Goal: Use online tool/utility: Utilize a website feature to perform a specific function

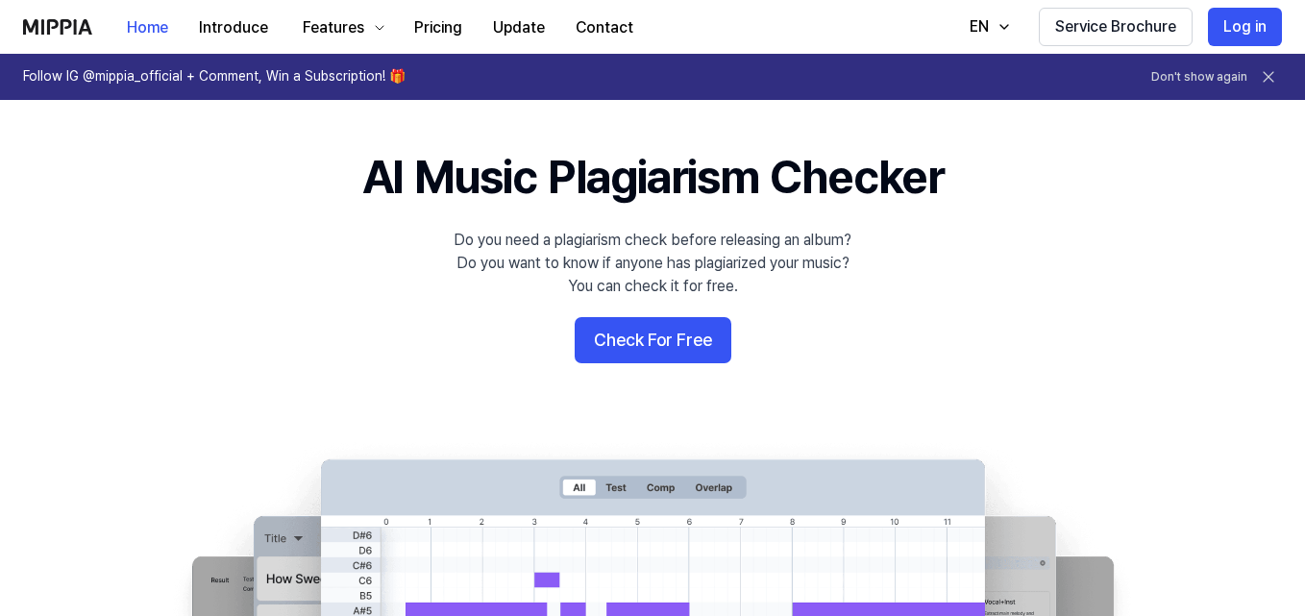
scroll to position [156, 0]
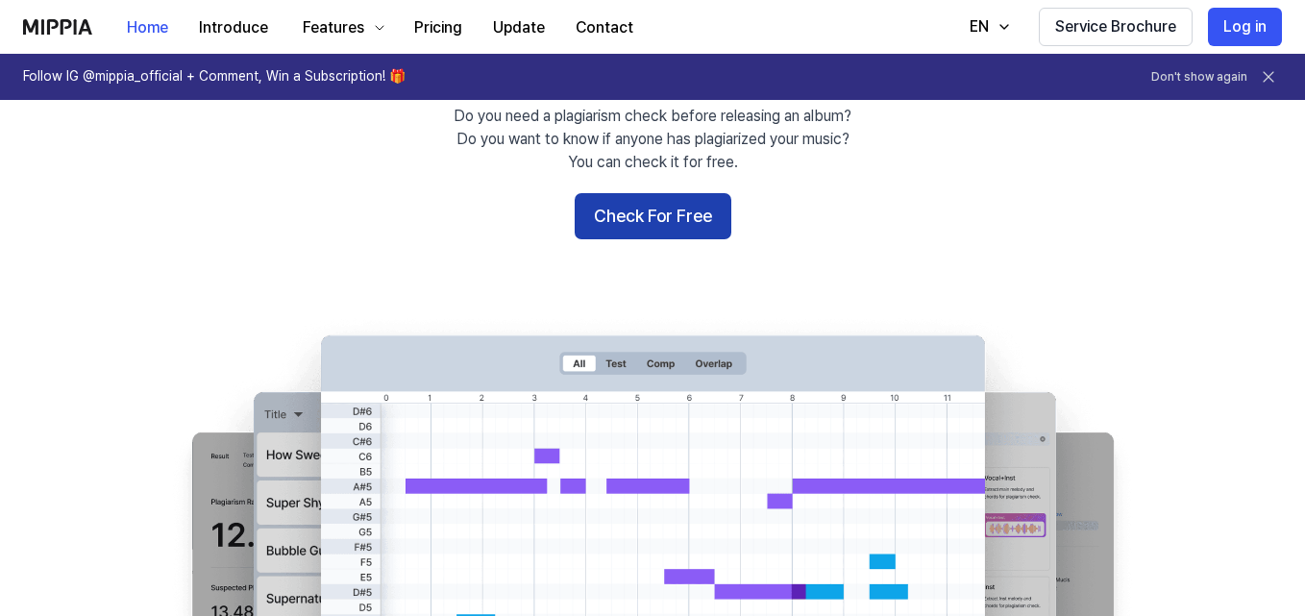
click at [670, 197] on button "Check For Free" at bounding box center [653, 216] width 157 height 46
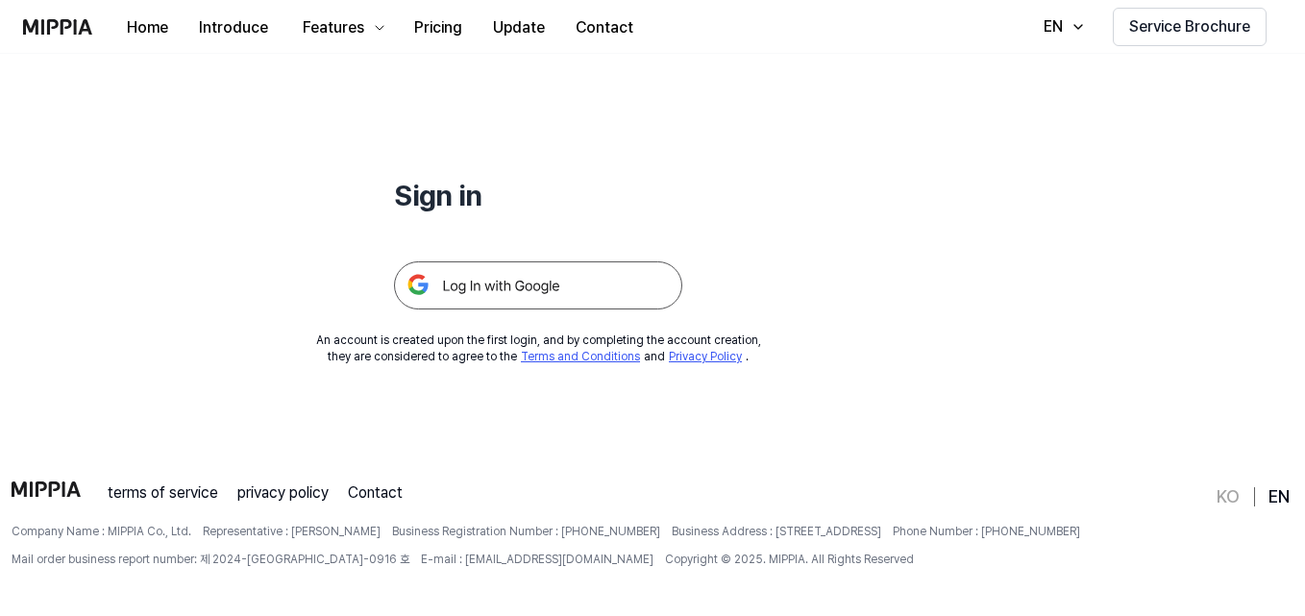
scroll to position [0, 0]
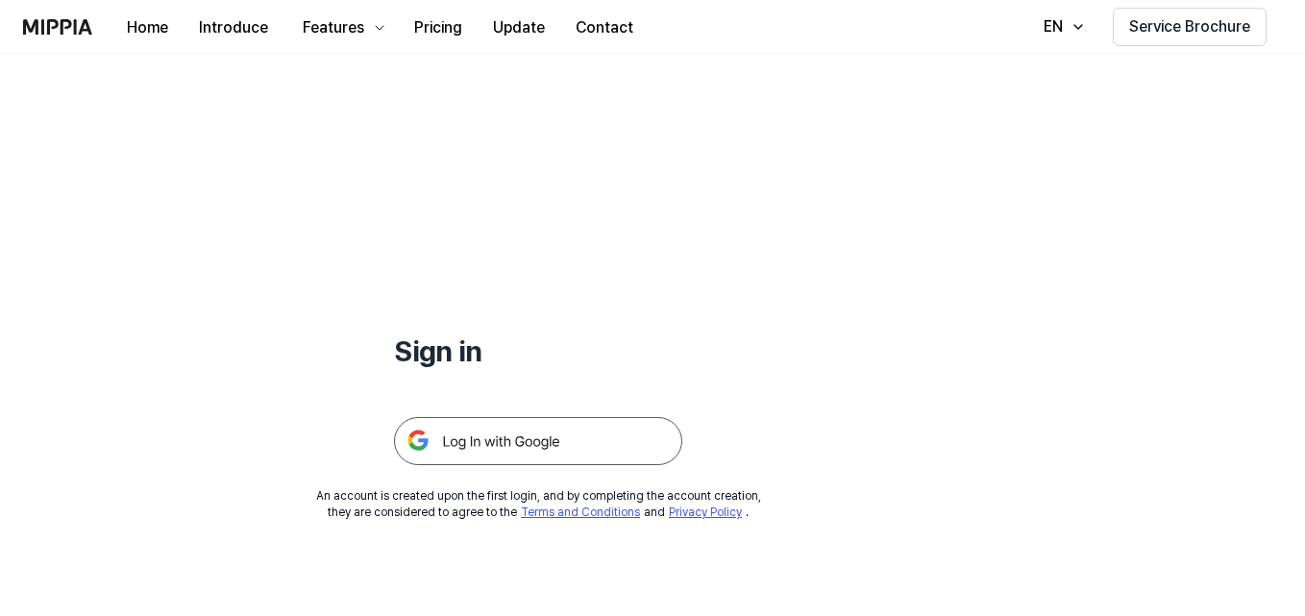
click at [535, 442] on img at bounding box center [538, 441] width 288 height 48
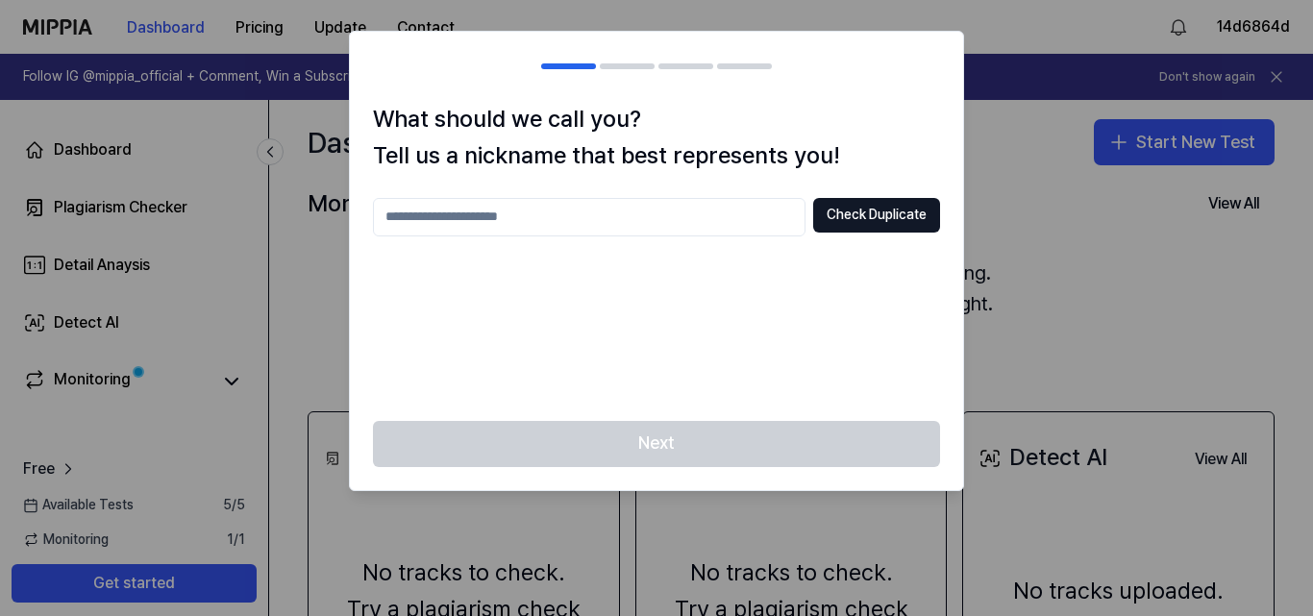
click at [636, 218] on input "text" at bounding box center [589, 217] width 433 height 38
type input "*****"
click at [821, 209] on button "Check Duplicate" at bounding box center [876, 215] width 127 height 35
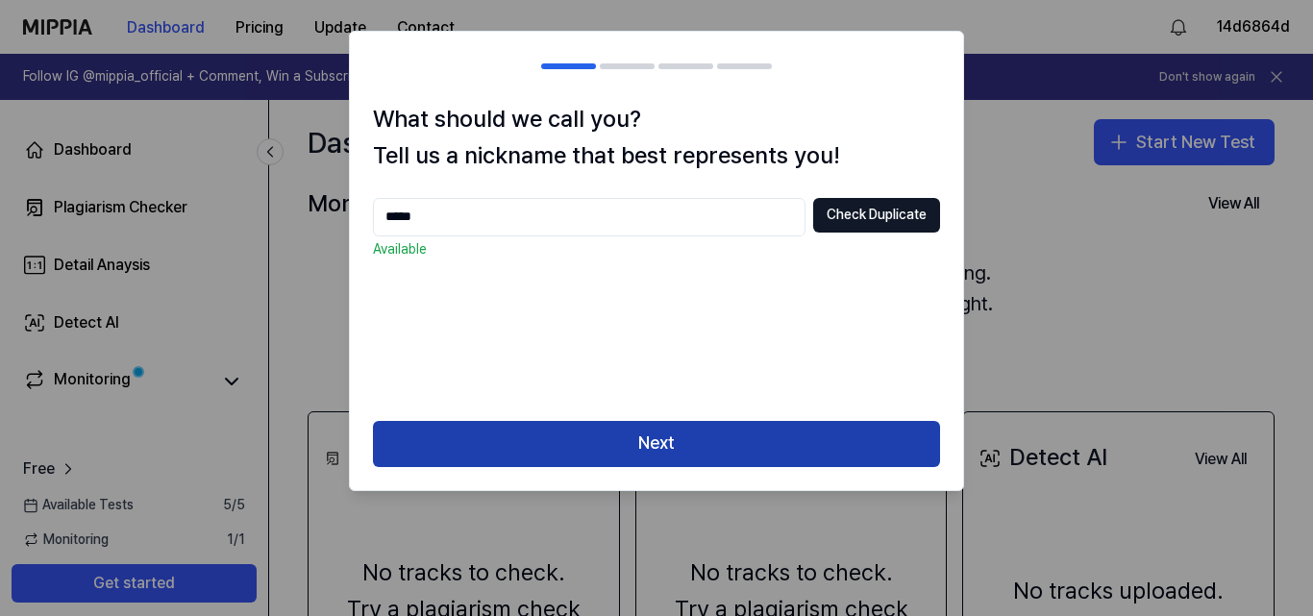
click at [757, 427] on button "Next" at bounding box center [656, 444] width 567 height 46
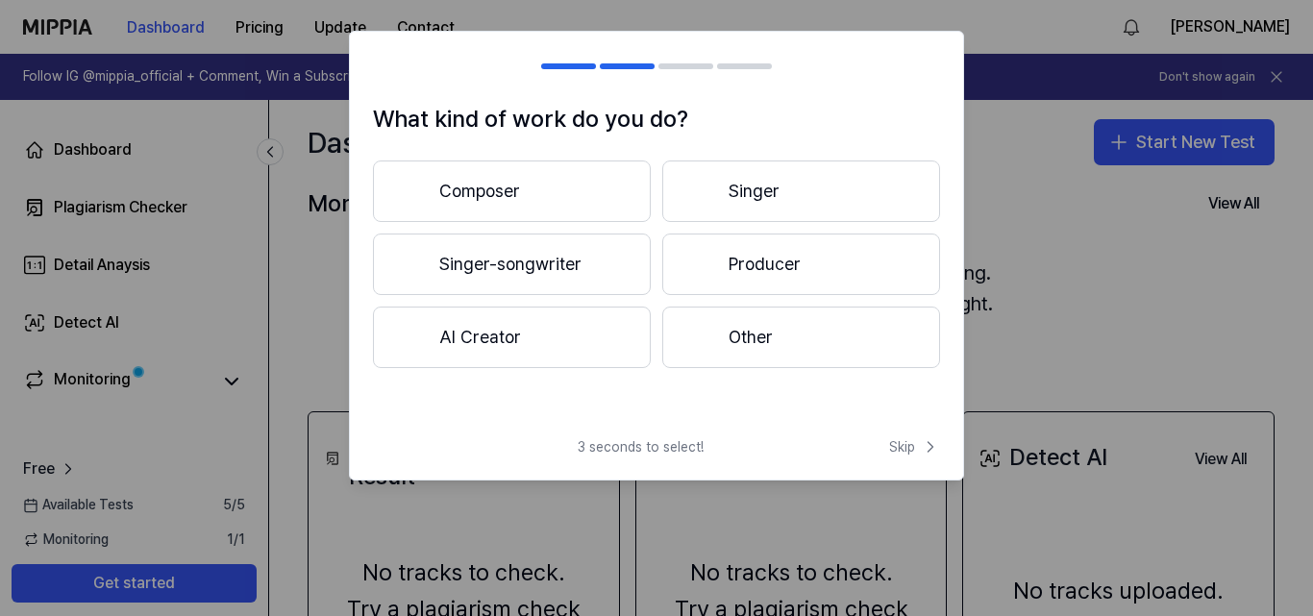
click at [602, 266] on button "Singer-songwriter" at bounding box center [512, 265] width 278 height 62
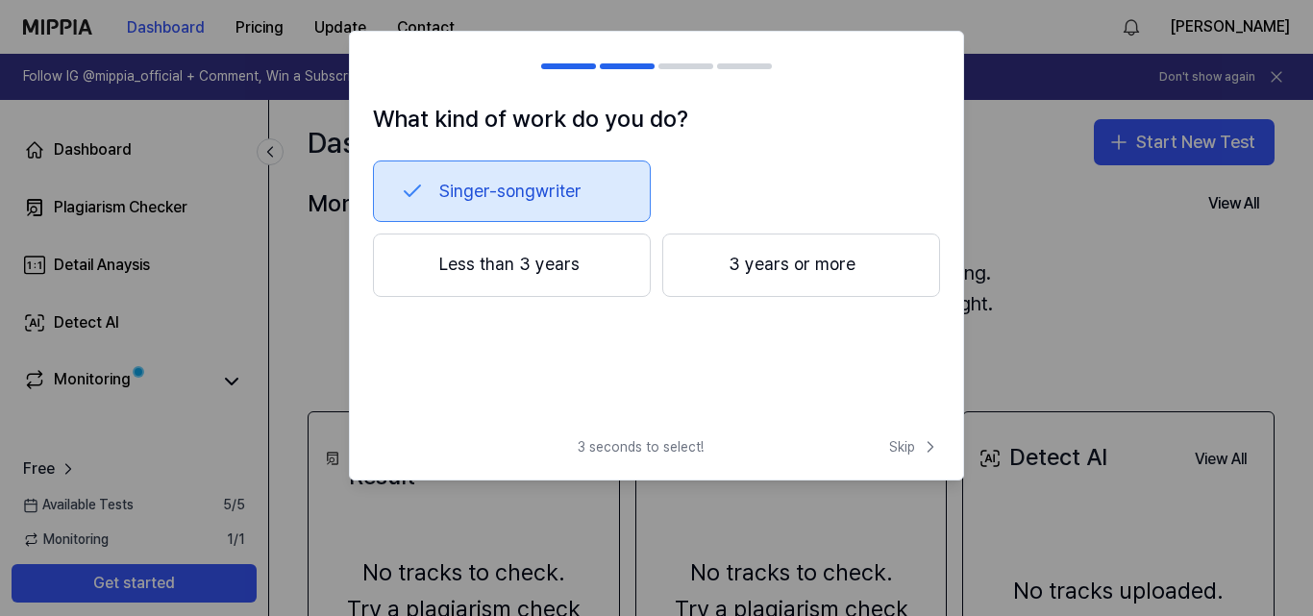
click at [600, 280] on button "Less than 3 years" at bounding box center [512, 265] width 278 height 63
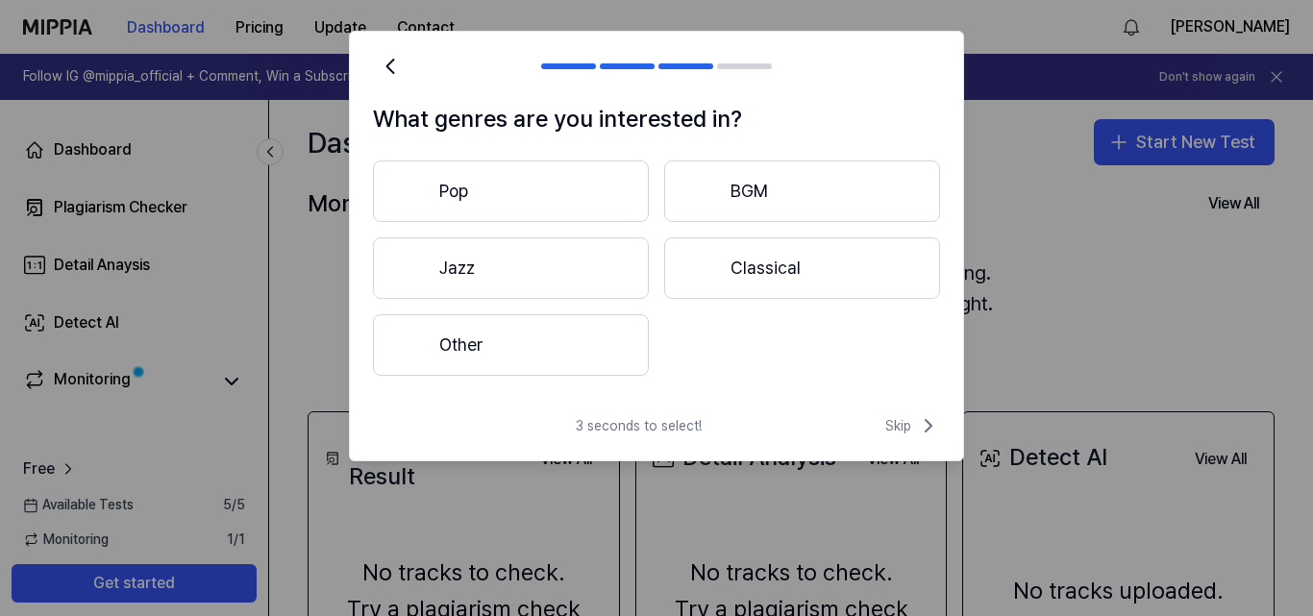
click at [568, 383] on div "What genres are you interested in? Pop BGM Jazz Classical Other" at bounding box center [656, 250] width 613 height 298
click at [559, 347] on button "Other" at bounding box center [511, 345] width 276 height 62
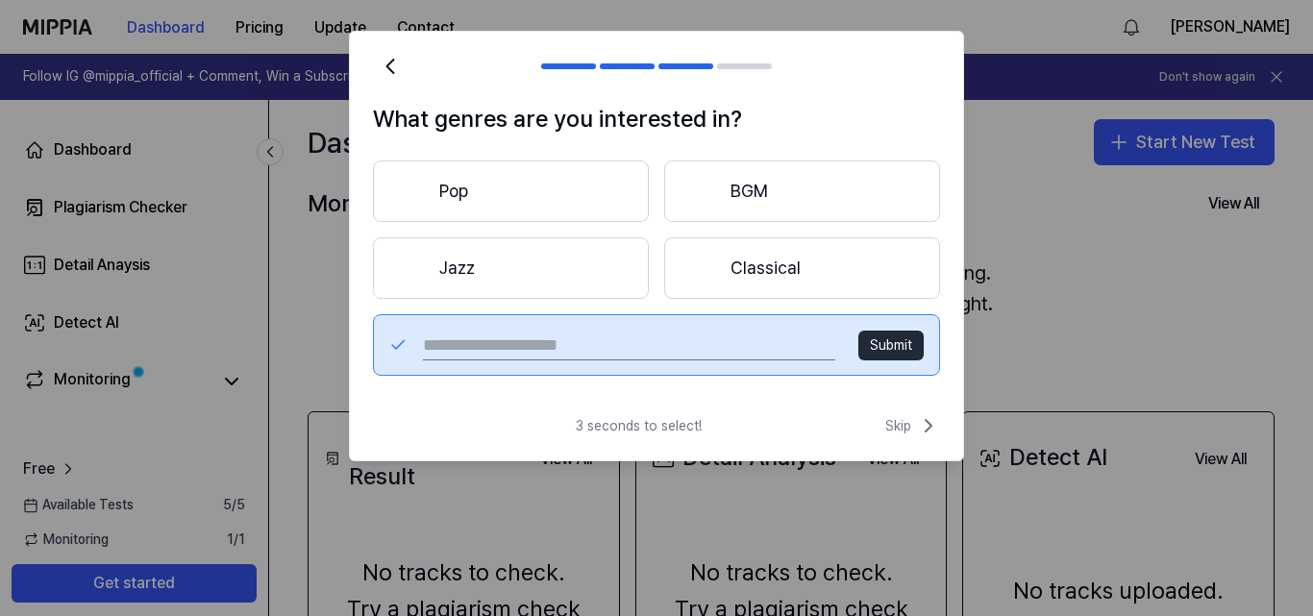
click at [547, 194] on button "Pop" at bounding box center [511, 192] width 276 height 62
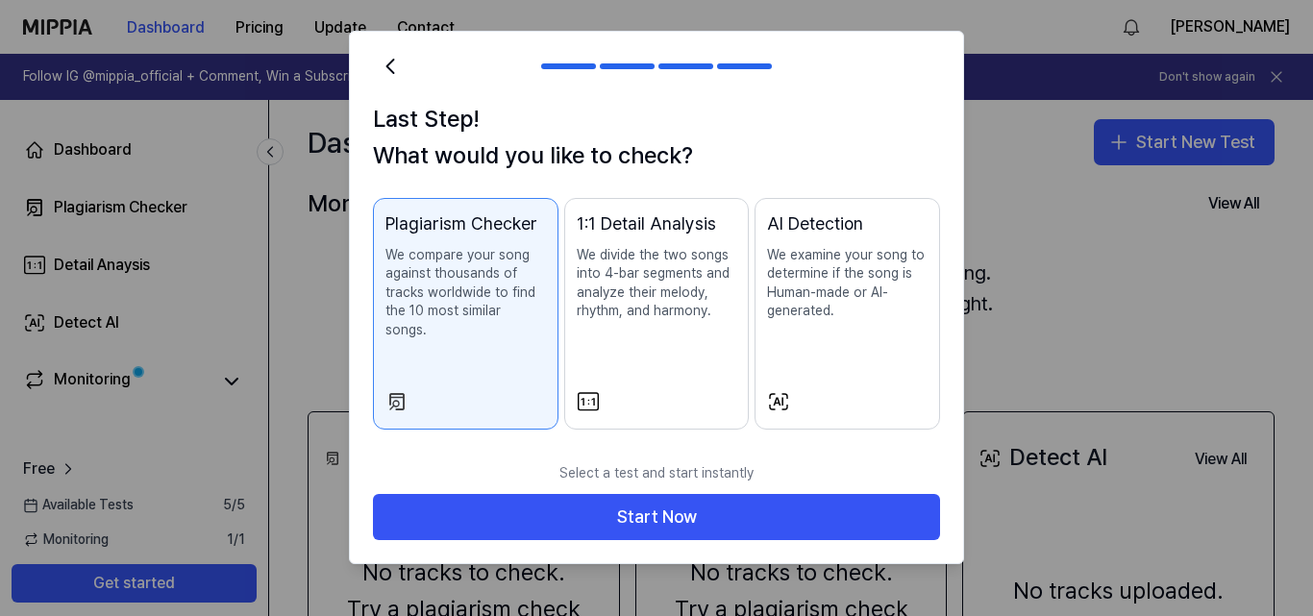
click at [547, 193] on div "Last Step! What would you like to check? Plagiarism Checker We compare your son…" at bounding box center [656, 277] width 613 height 352
click at [394, 62] on icon at bounding box center [390, 66] width 27 height 27
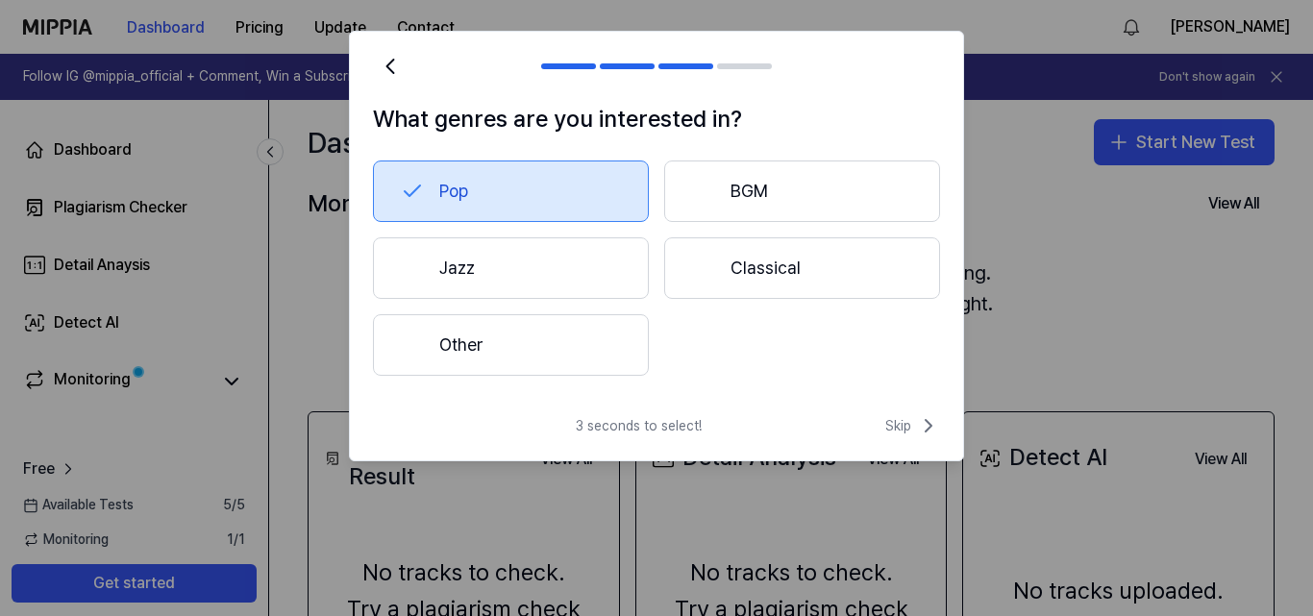
click at [530, 365] on button "Other" at bounding box center [511, 345] width 276 height 62
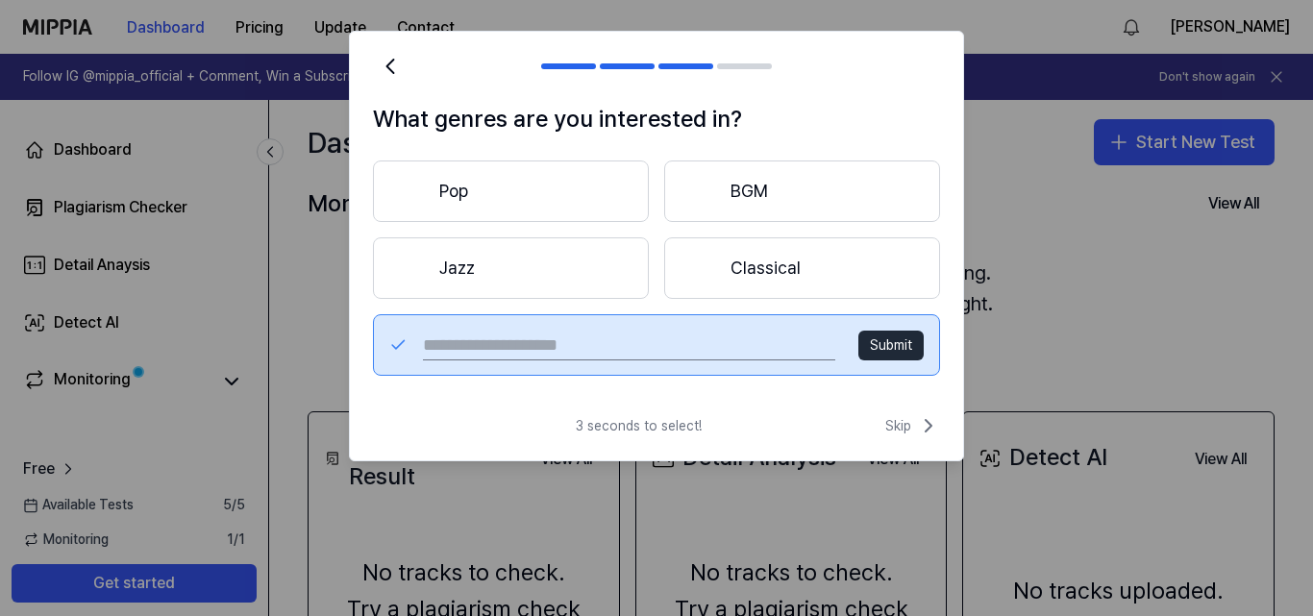
click at [564, 367] on div "Submit" at bounding box center [656, 345] width 567 height 62
click at [539, 340] on input "text" at bounding box center [629, 345] width 412 height 31
type input "**********"
type input "*"
click at [581, 210] on button "Pop" at bounding box center [511, 192] width 276 height 62
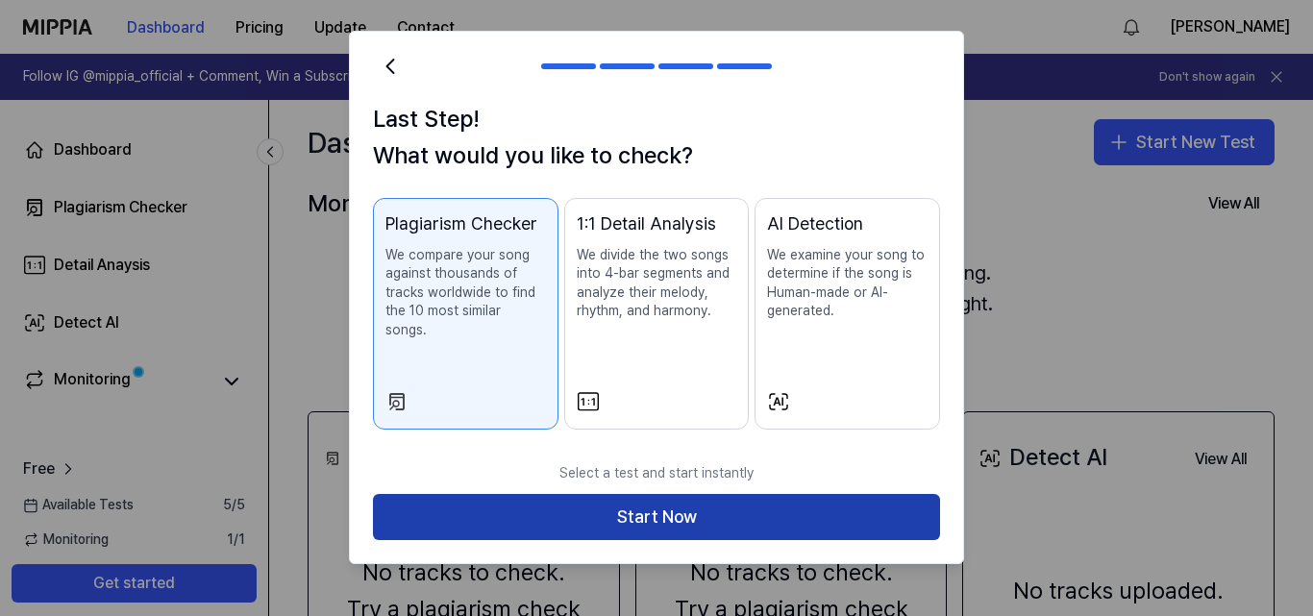
click at [559, 494] on button "Start Now" at bounding box center [656, 517] width 567 height 46
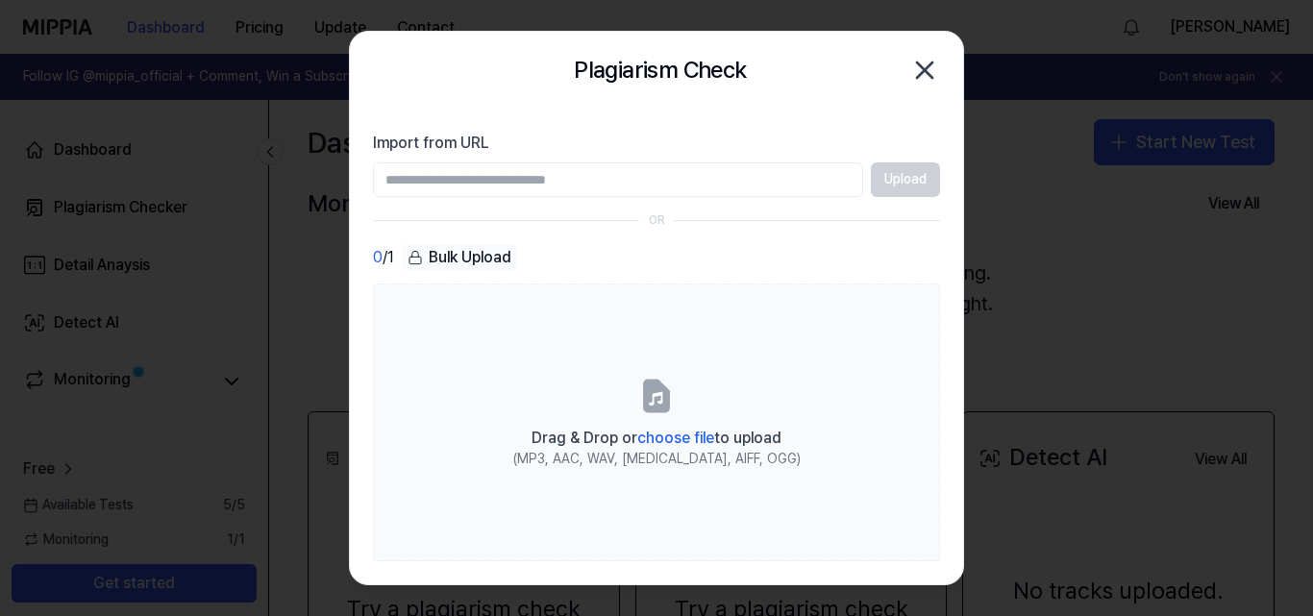
click at [930, 66] on icon "button" at bounding box center [924, 69] width 15 height 15
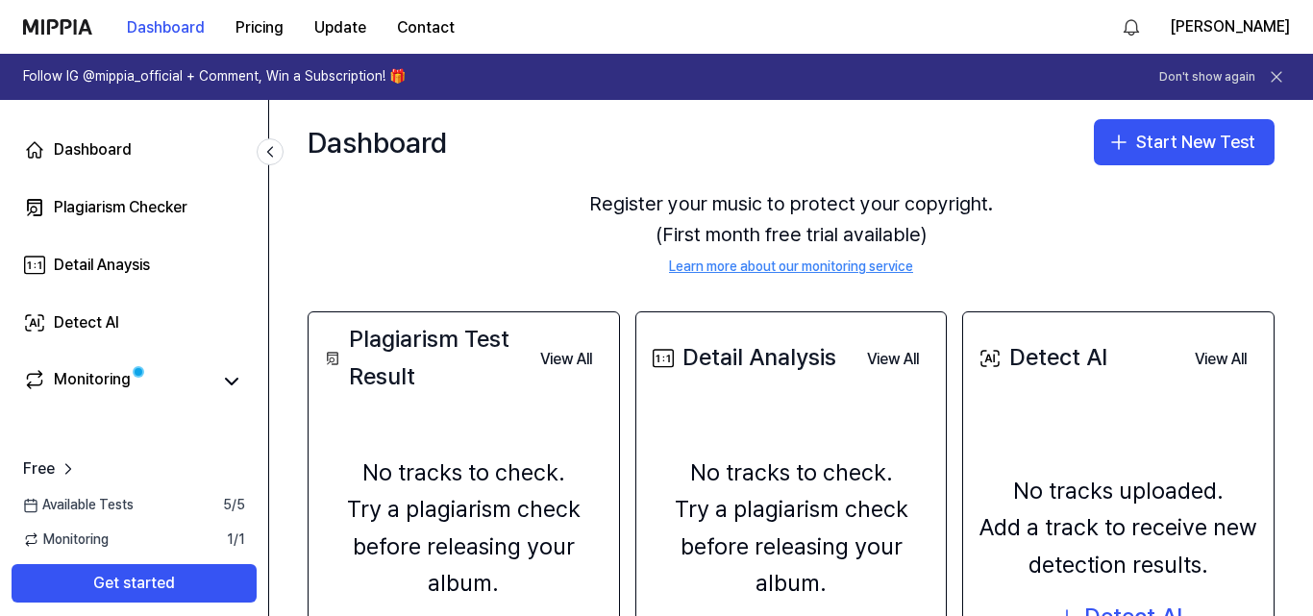
scroll to position [123, 0]
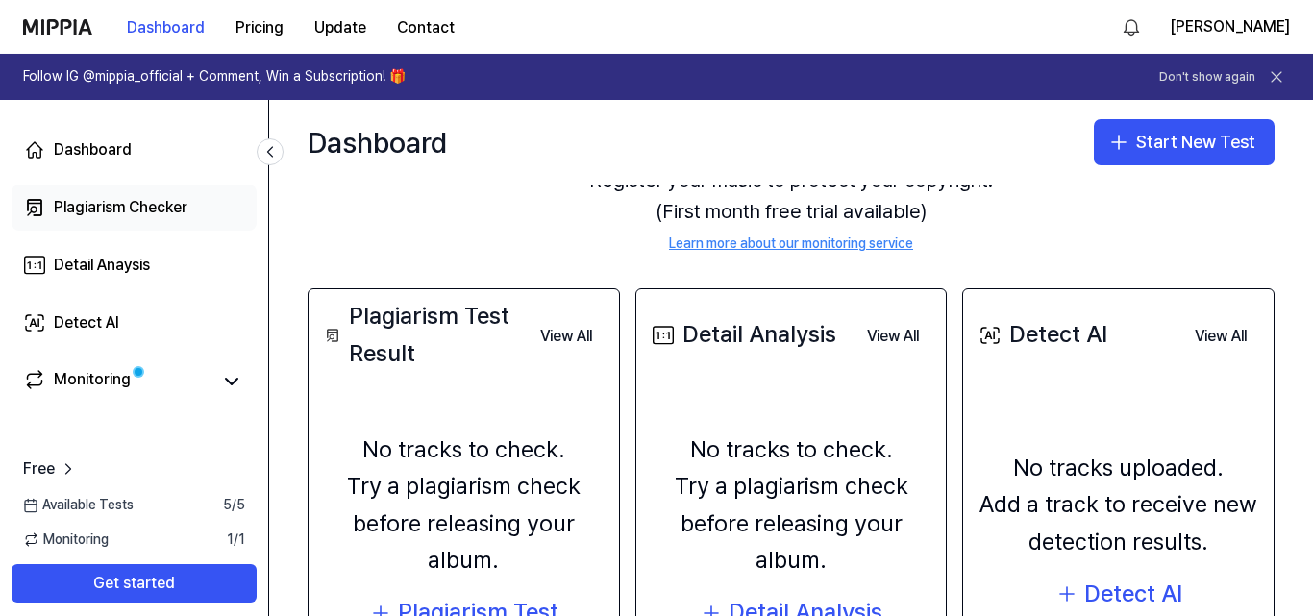
click at [175, 215] on div "Plagiarism Checker" at bounding box center [121, 207] width 134 height 23
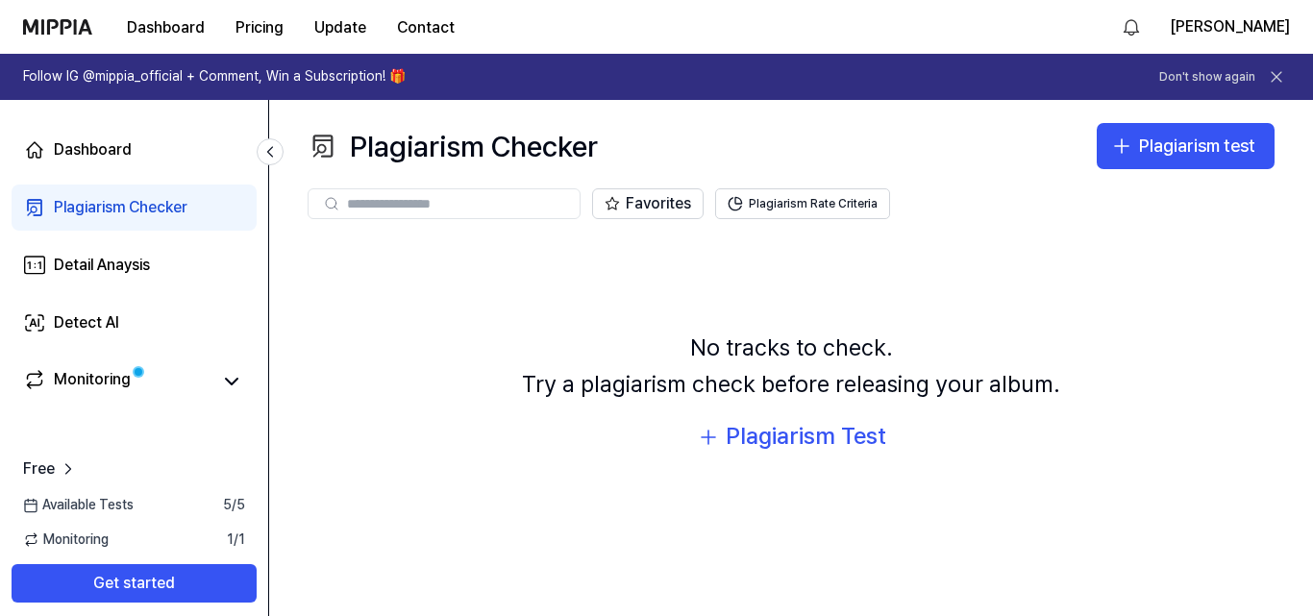
click at [499, 207] on input "text" at bounding box center [457, 203] width 221 height 17
type input "******"
click at [1224, 78] on button "Don't show again" at bounding box center [1207, 77] width 96 height 16
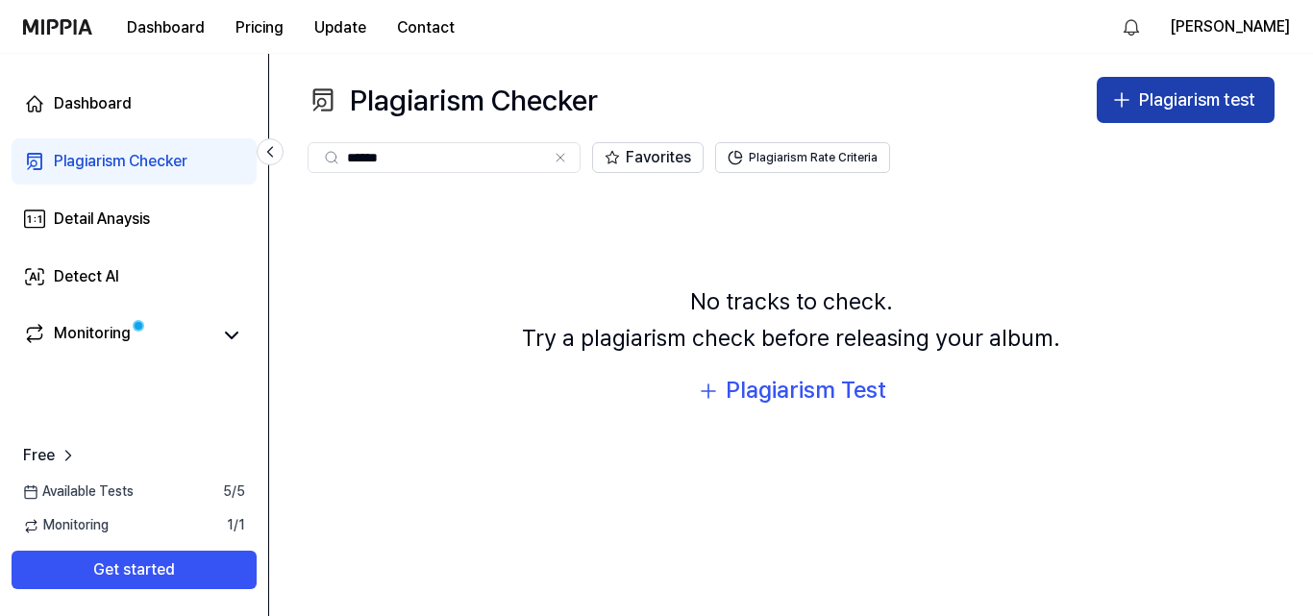
click at [1210, 98] on div "Plagiarism test" at bounding box center [1197, 101] width 116 height 28
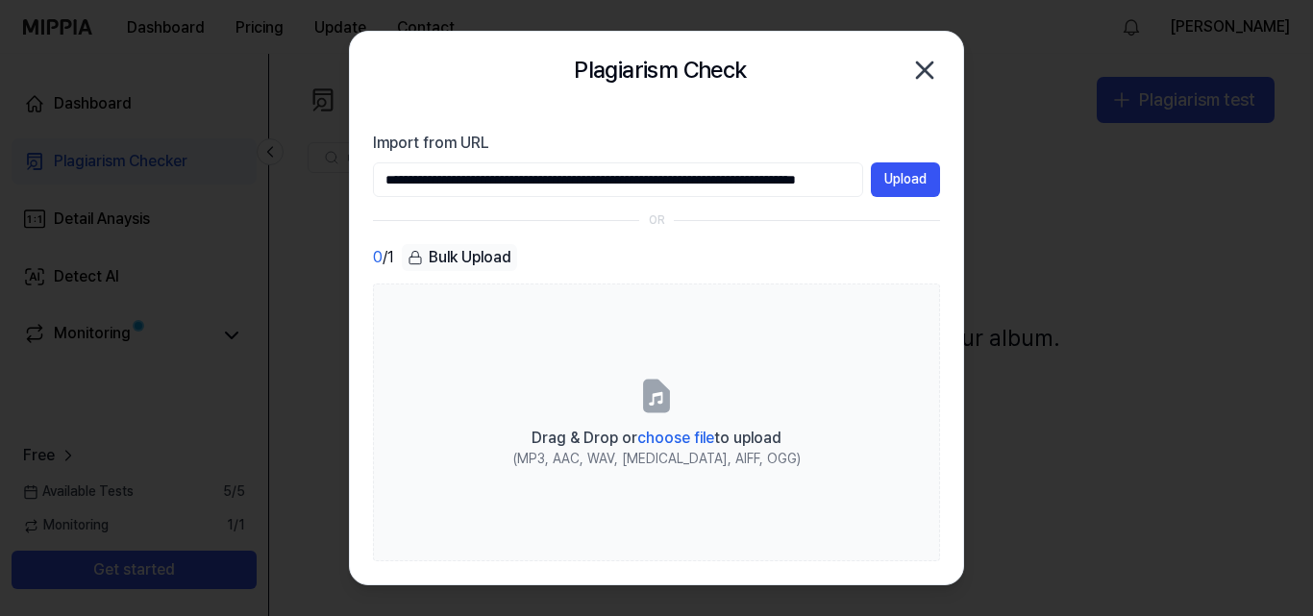
scroll to position [0, 51]
type input "**********"
click at [885, 179] on button "Upload" at bounding box center [905, 179] width 69 height 35
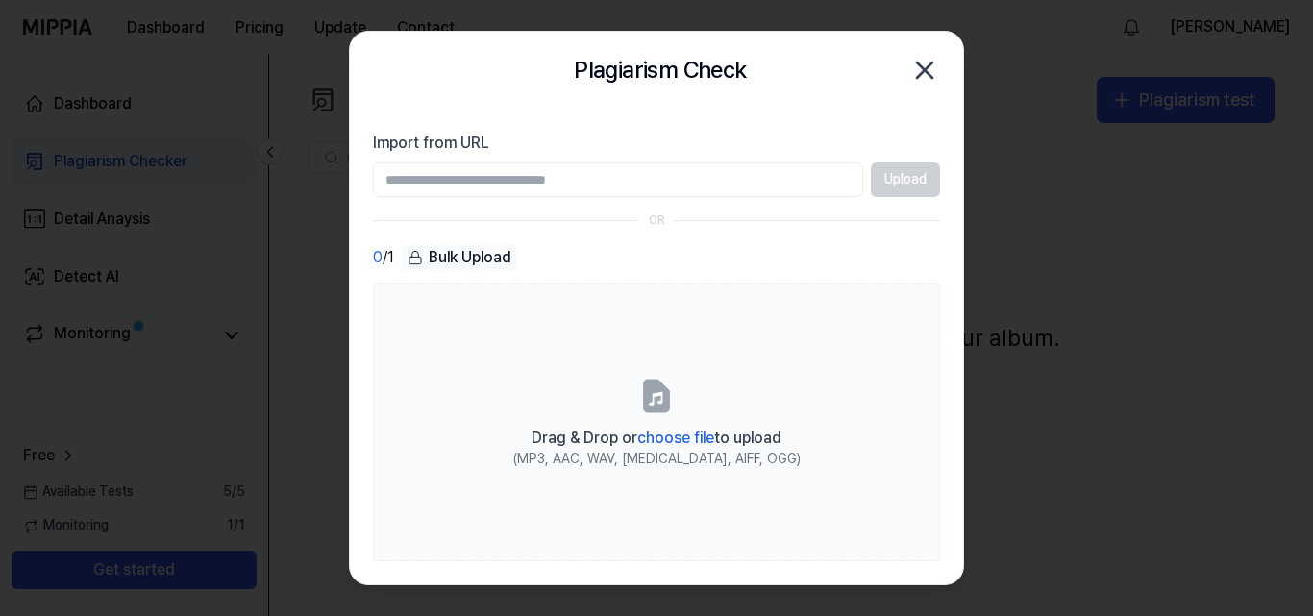
click at [945, 30] on body "Dashboard Pricing Update Contact [PERSON_NAME] Dashboard Plagiarism Checker Det…" at bounding box center [656, 308] width 1313 height 616
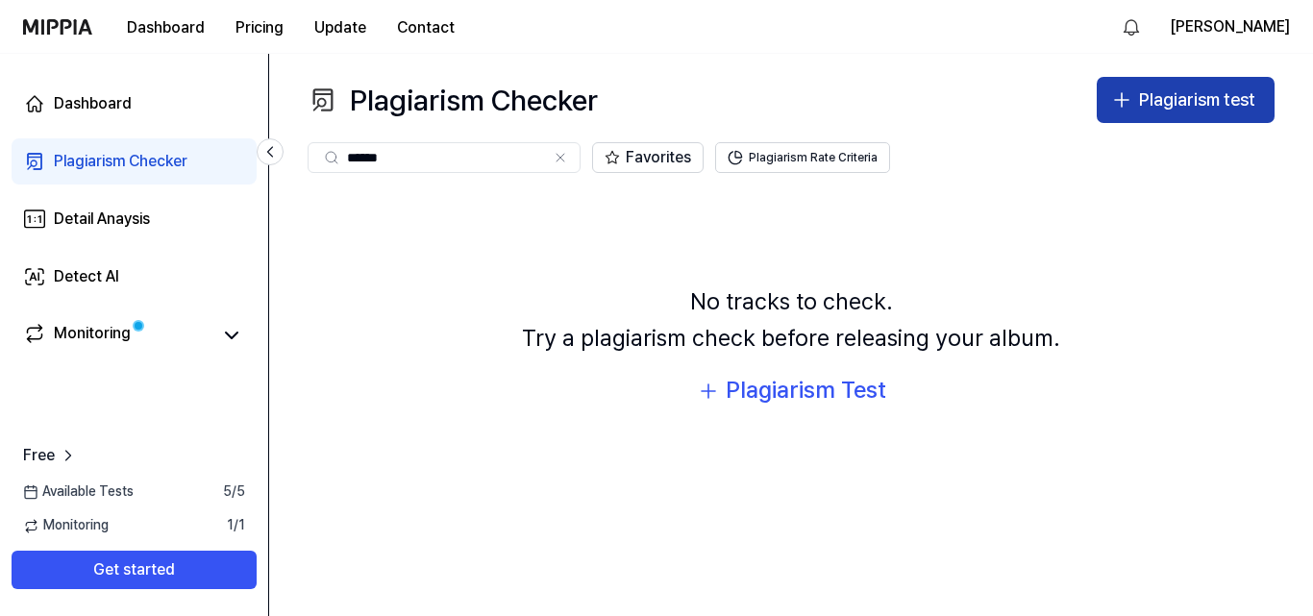
click at [1132, 114] on button "Plagiarism test" at bounding box center [1186, 100] width 178 height 46
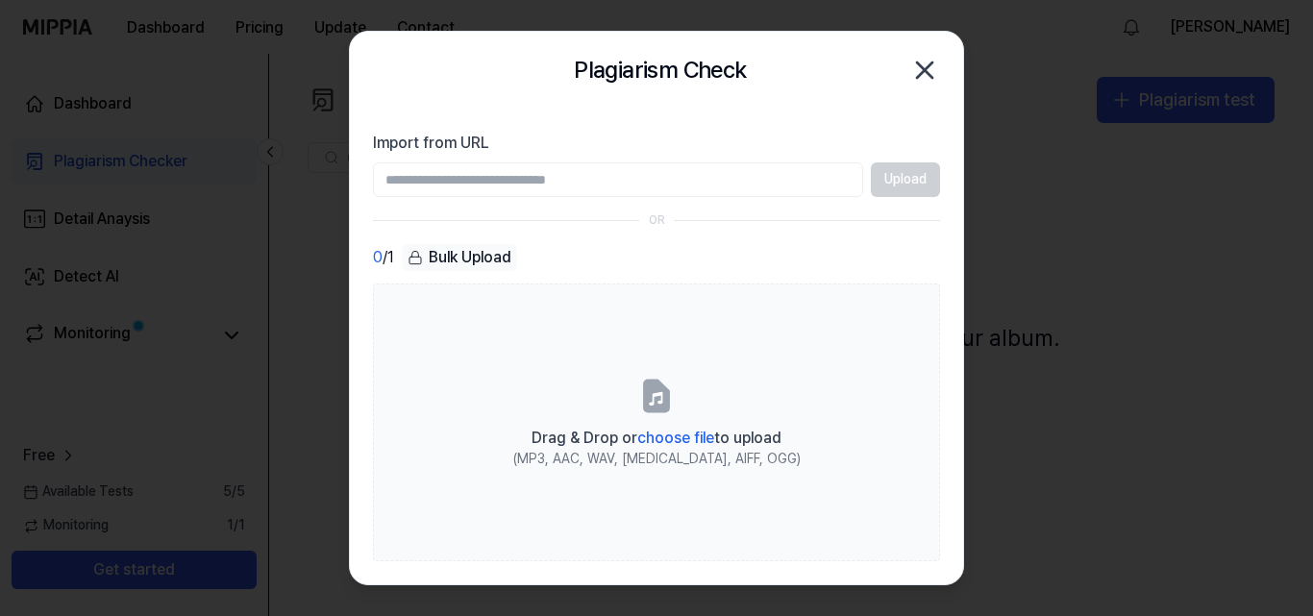
click at [952, 79] on div "Plagiarism Check Close" at bounding box center [656, 70] width 613 height 77
click at [913, 71] on icon "button" at bounding box center [924, 70] width 31 height 31
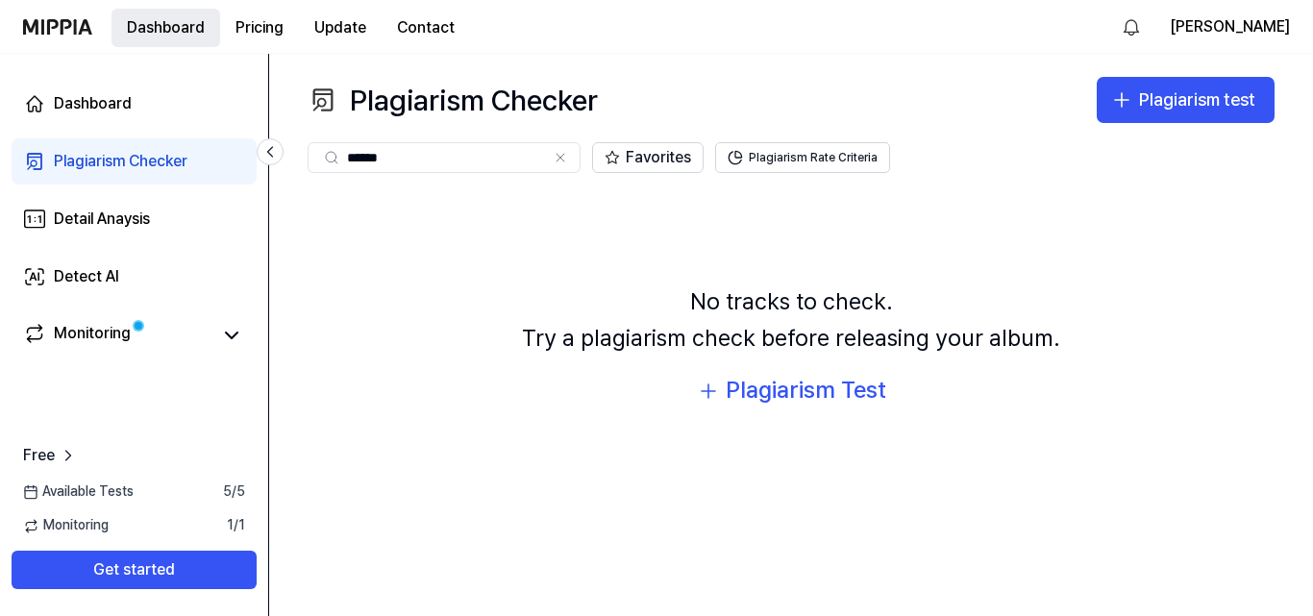
click at [176, 34] on button "Dashboard" at bounding box center [166, 28] width 109 height 38
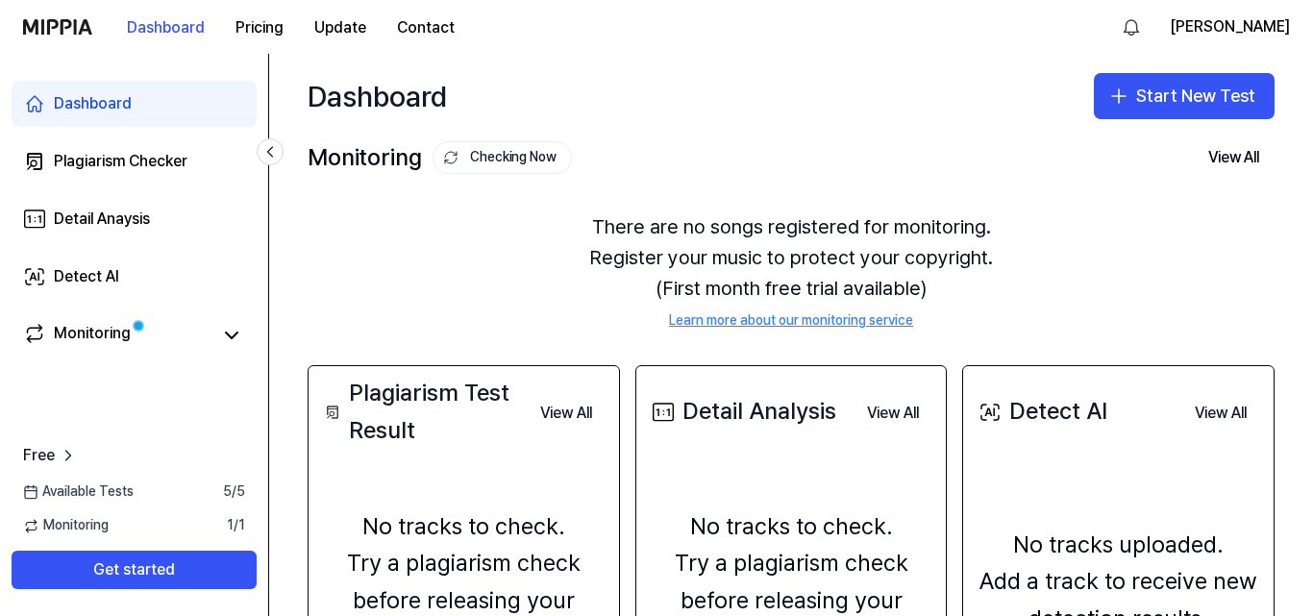
scroll to position [247, 0]
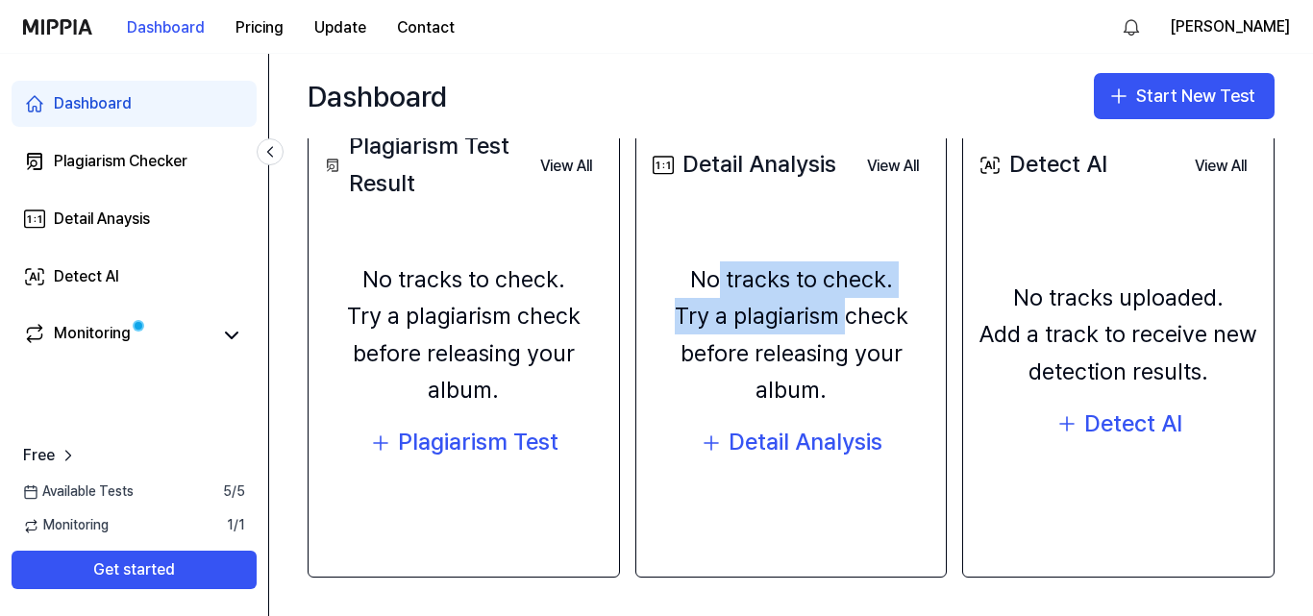
drag, startPoint x: 737, startPoint y: 250, endPoint x: 838, endPoint y: 335, distance: 131.7
click at [838, 335] on div "No tracks to check. Try a plagiarism check before releasing your album. Detail …" at bounding box center [791, 362] width 287 height 278
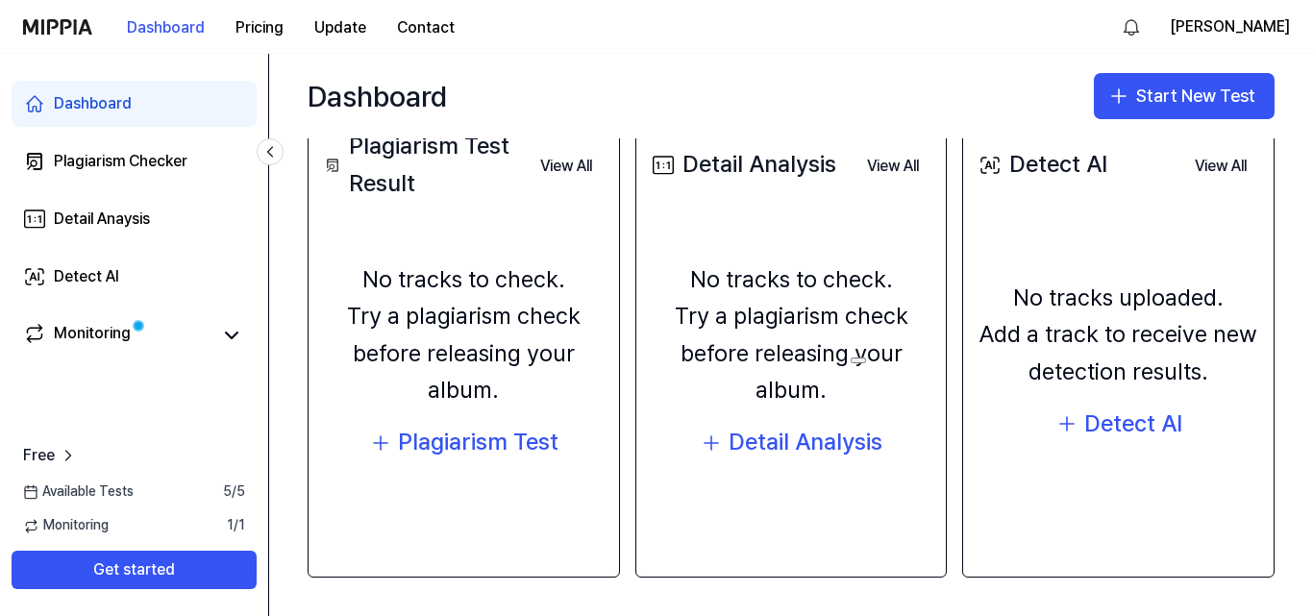
click at [916, 346] on div "No tracks to check. Try a plagiarism check before releasing your album." at bounding box center [791, 335] width 287 height 148
drag, startPoint x: 1009, startPoint y: 338, endPoint x: 1155, endPoint y: 276, distance: 158.9
click at [1145, 285] on div "No tracks uploaded. Add a track to receive new detection results." at bounding box center [1118, 335] width 287 height 111
click at [1155, 276] on div "No tracks uploaded. Add a track to receive new detection results. Detect AI" at bounding box center [1118, 362] width 287 height 278
